Goal: Task Accomplishment & Management: Manage account settings

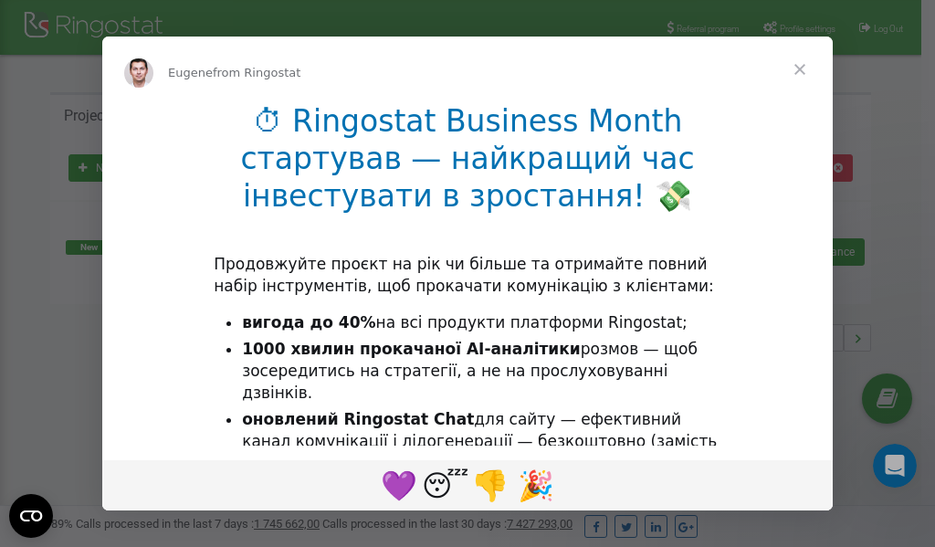
click at [377, 380] on li "1000 хвилин прокачаної AI-аналітики розмов — щоб зосередитись на стратегії, а н…" at bounding box center [482, 372] width 480 height 66
click at [791, 31] on div "Intercom messenger" at bounding box center [467, 273] width 935 height 547
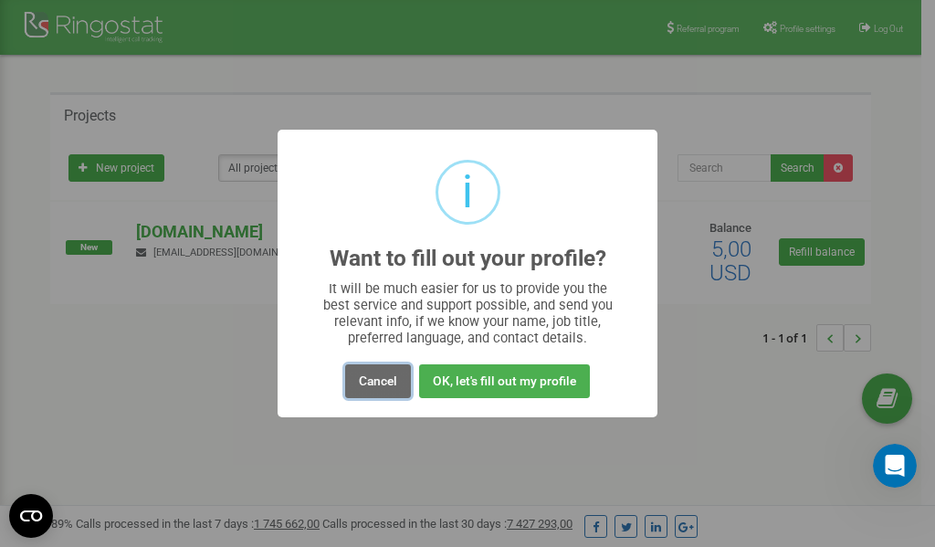
click at [373, 381] on button "Cancel" at bounding box center [378, 381] width 66 height 34
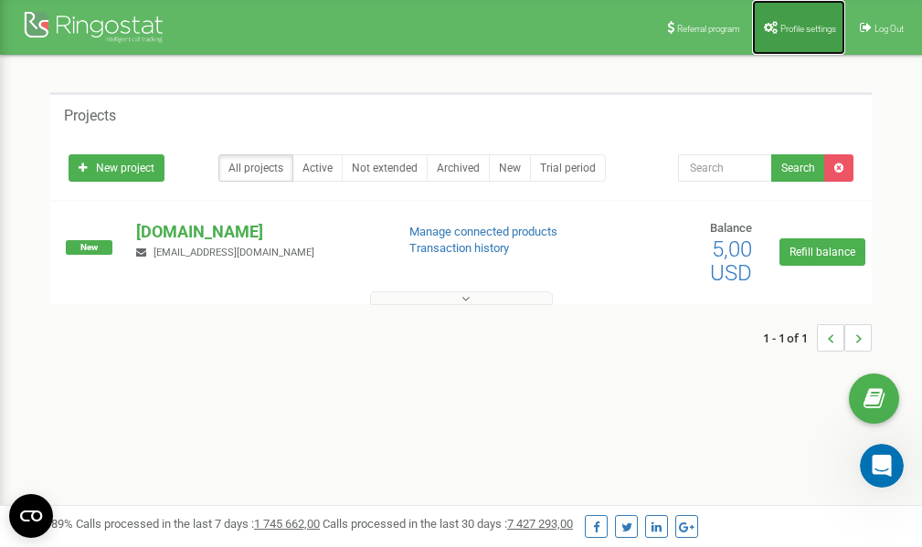
click at [780, 29] on span "Profile settings" at bounding box center [808, 29] width 56 height 10
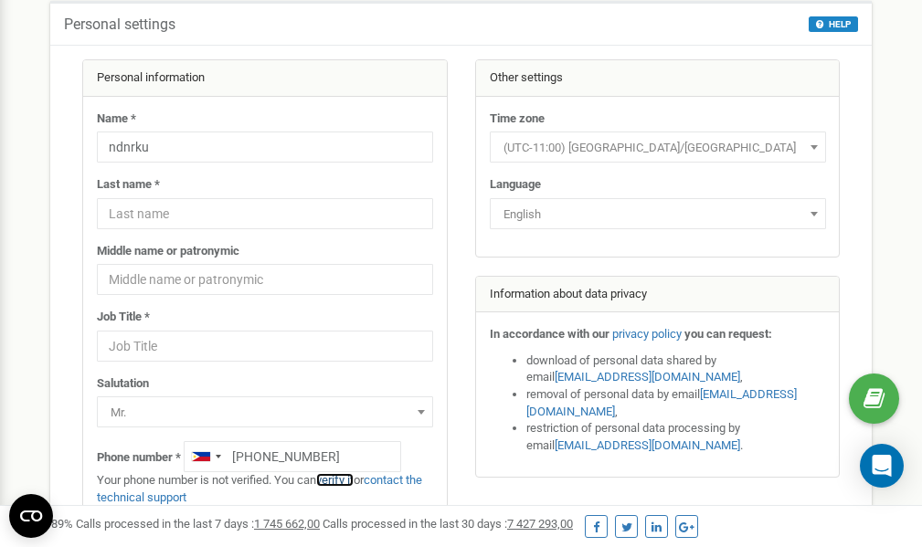
click at [352, 479] on link "verify it" at bounding box center [334, 480] width 37 height 14
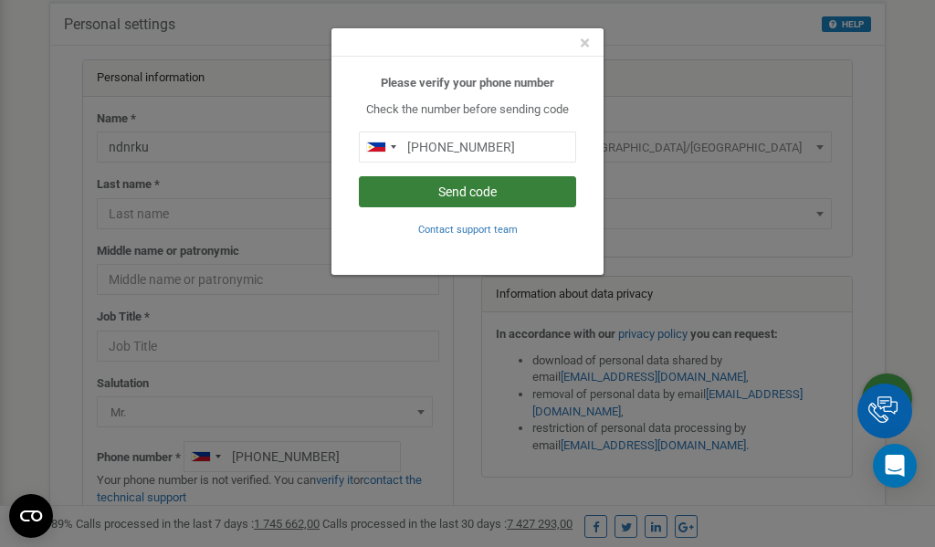
click at [461, 189] on button "Send code" at bounding box center [467, 191] width 217 height 31
